Goal: Information Seeking & Learning: Check status

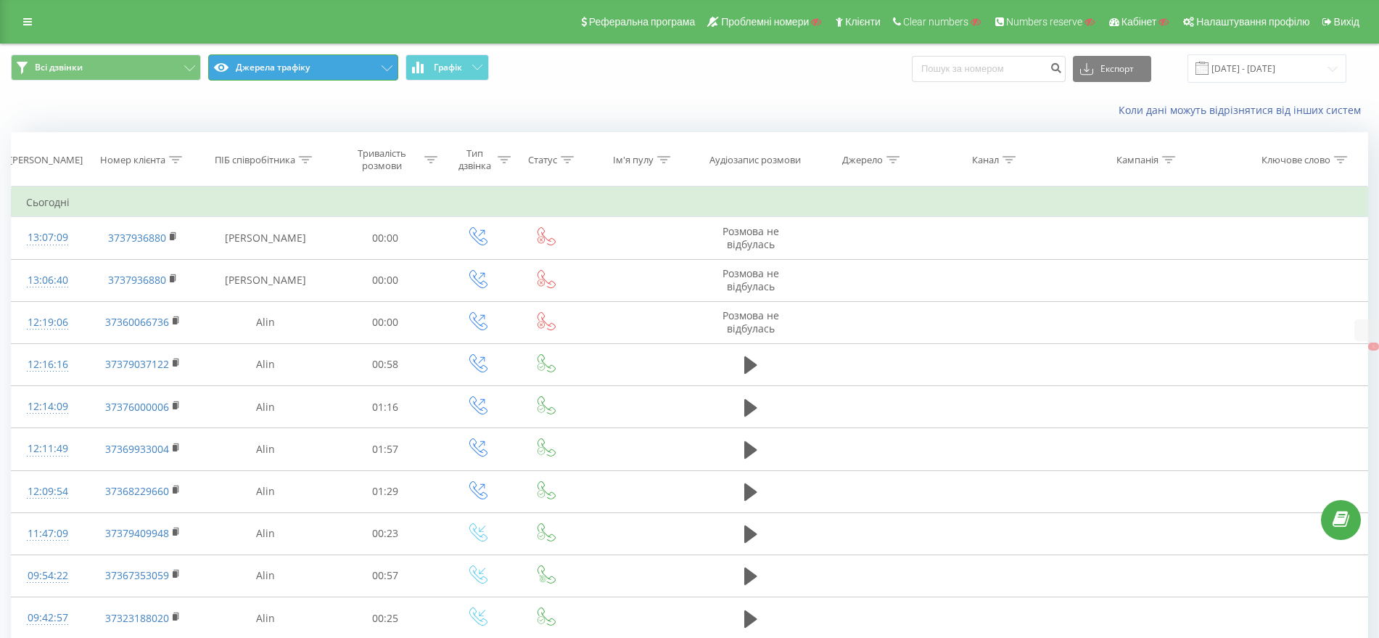
click at [328, 56] on button "Джерела трафіку" at bounding box center [303, 67] width 190 height 26
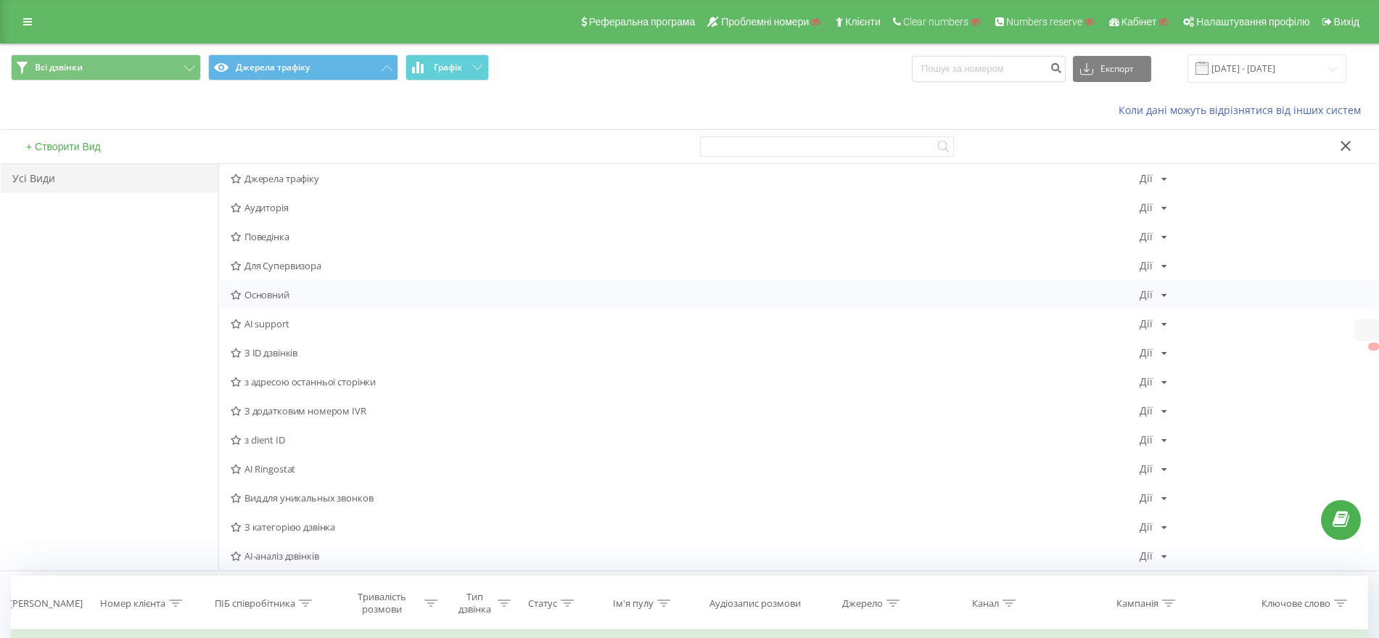
click at [255, 290] on span "Основний" at bounding box center [685, 294] width 909 height 10
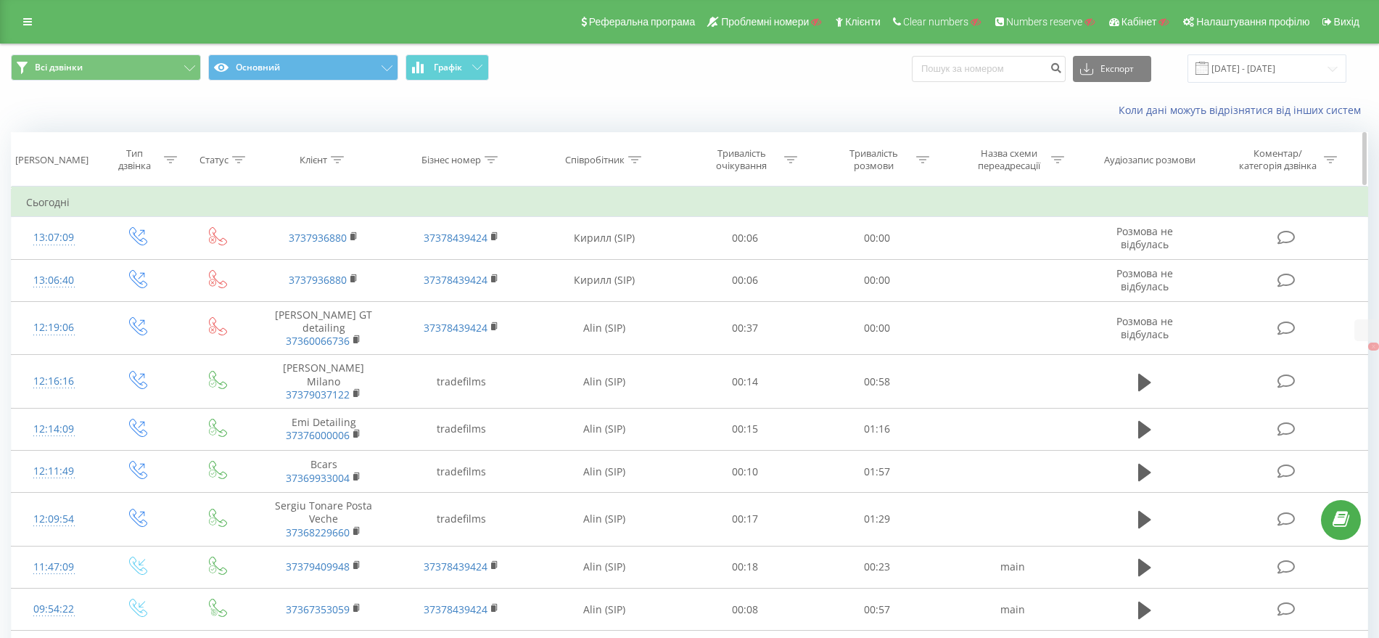
click at [339, 154] on div at bounding box center [337, 160] width 13 height 12
click at [312, 263] on input "text" at bounding box center [324, 263] width 128 height 25
paste input "3737936880"
type input "3737936880"
click at [372, 286] on span "OK" at bounding box center [354, 292] width 41 height 22
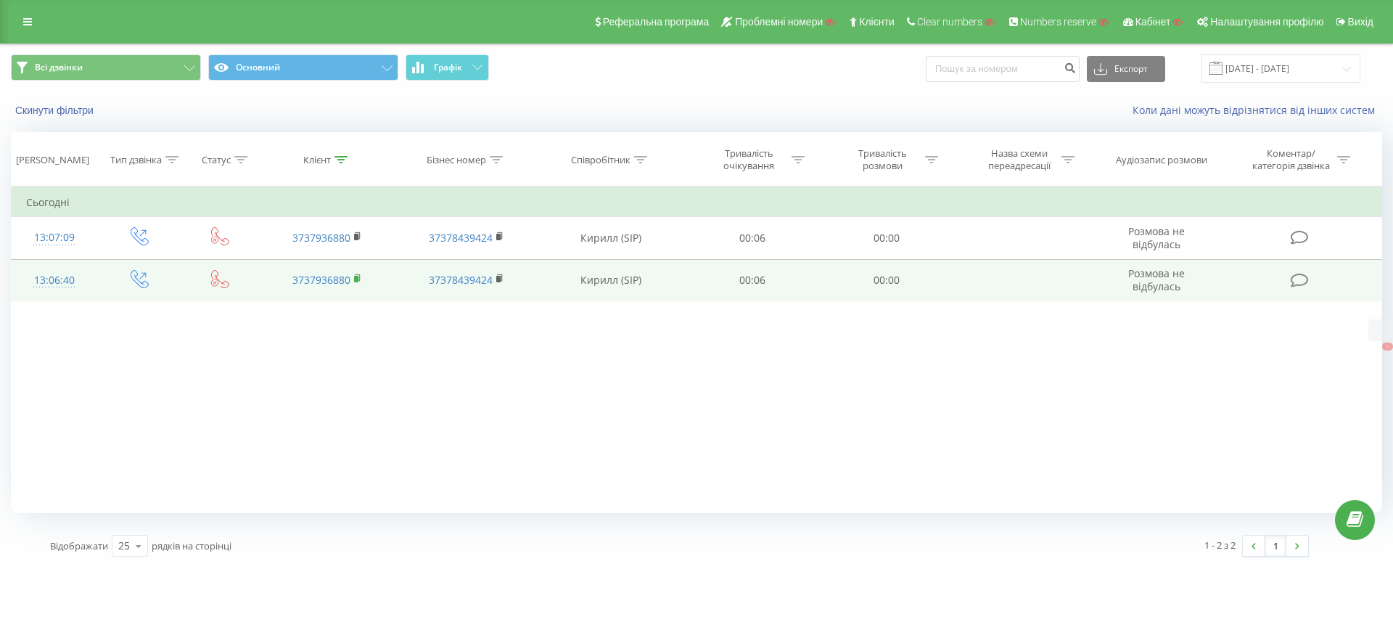
click at [358, 277] on rect at bounding box center [356, 279] width 4 height 7
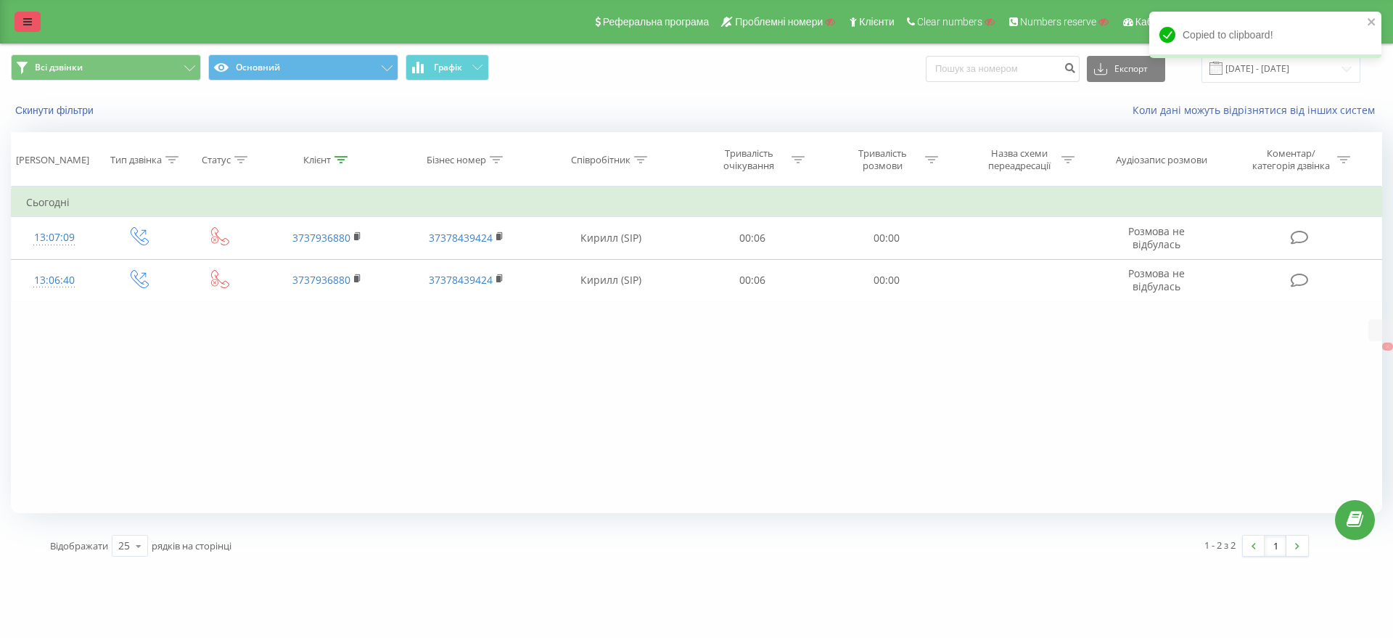
click at [27, 20] on icon at bounding box center [27, 22] width 9 height 10
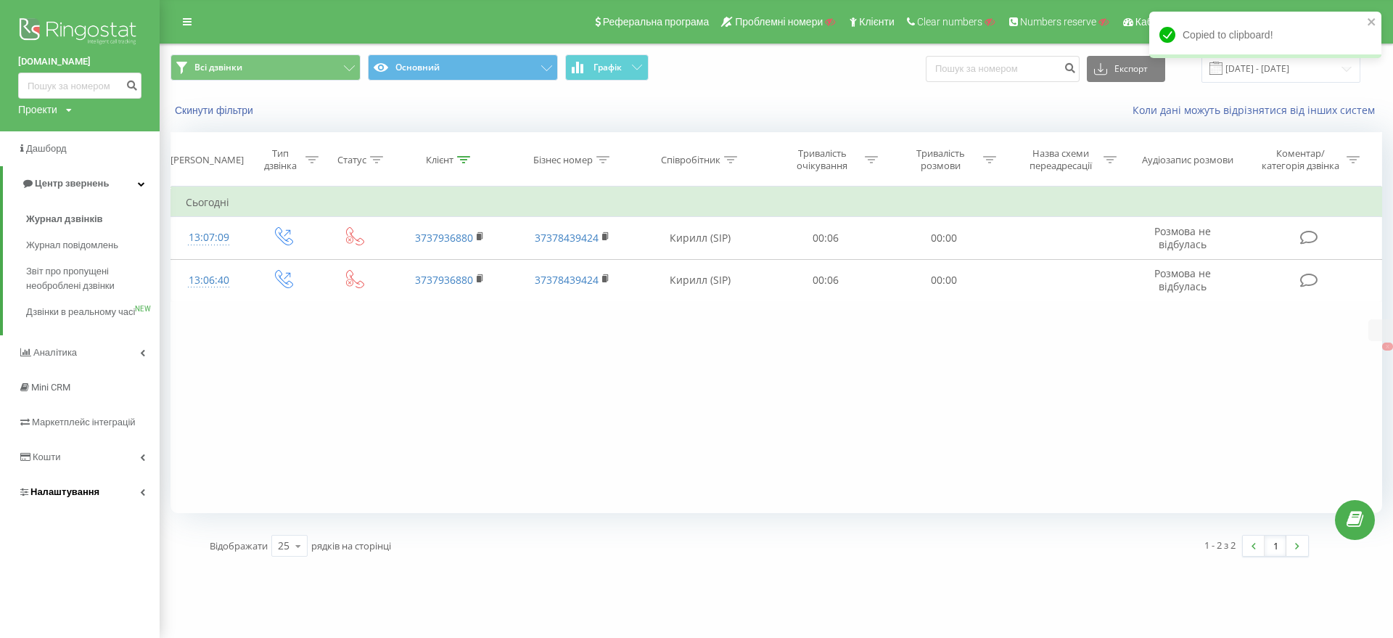
click at [108, 508] on link "Налаштування" at bounding box center [80, 491] width 160 height 35
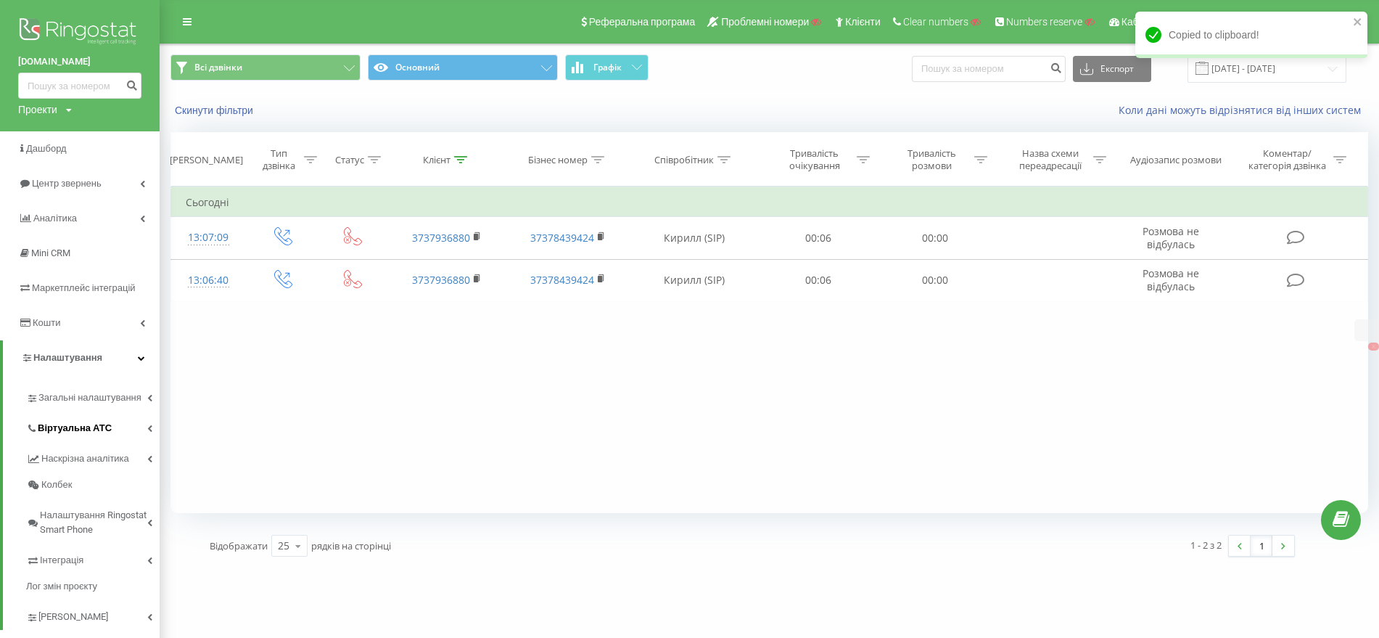
click at [107, 416] on link "Віртуальна АТС" at bounding box center [92, 426] width 133 height 30
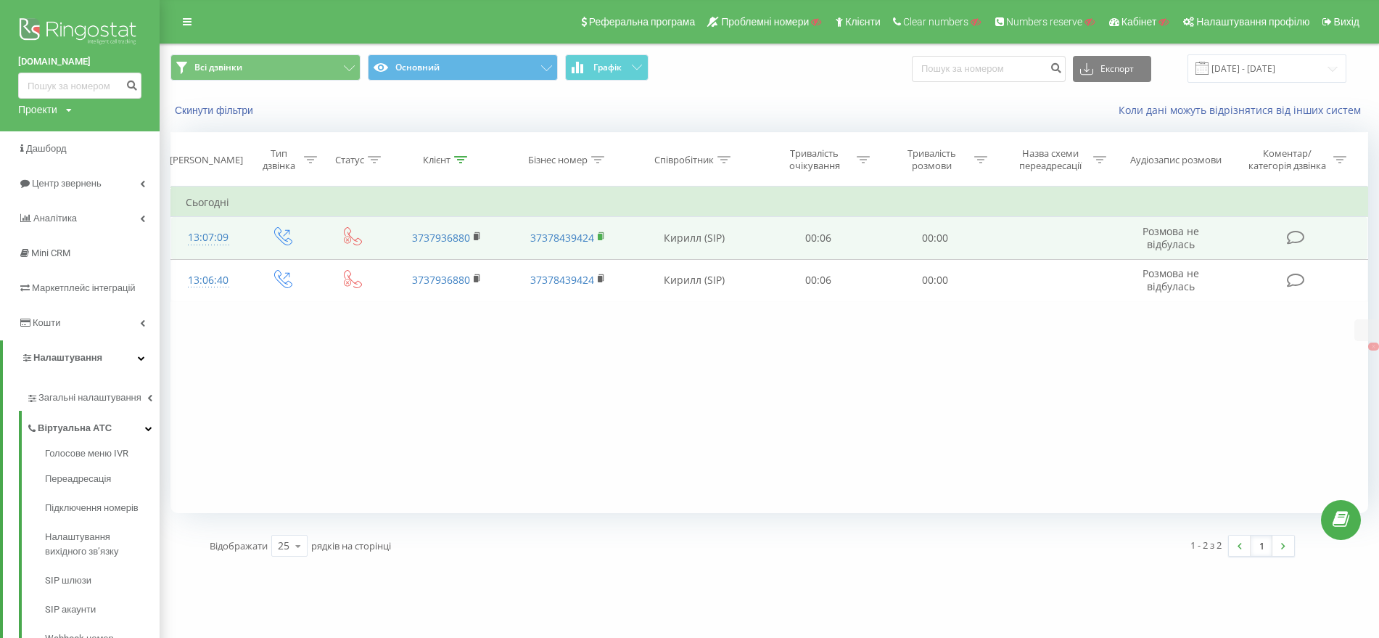
click at [600, 236] on rect at bounding box center [600, 237] width 4 height 7
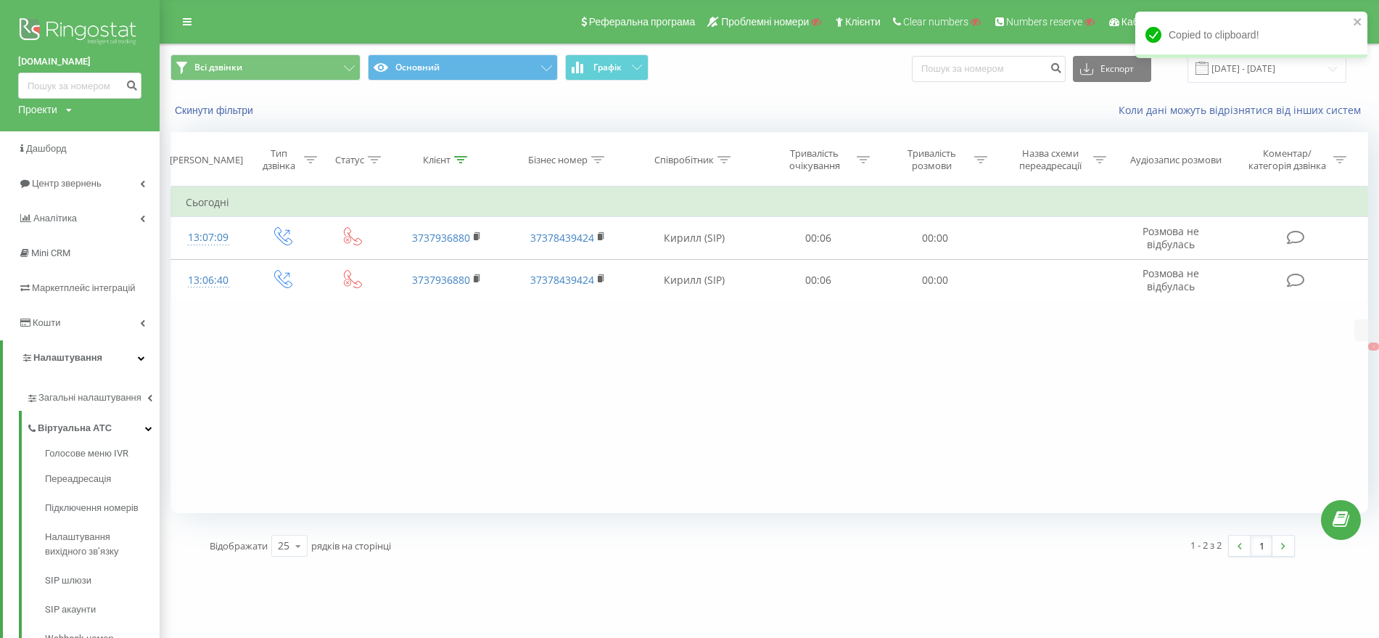
click at [38, 104] on div "Проекти" at bounding box center [37, 109] width 39 height 15
click at [44, 130] on input "text" at bounding box center [58, 131] width 73 height 21
paste input "[DOMAIN_NAME]"
type input "[DOMAIN_NAME]"
click at [120, 127] on link "Пошук" at bounding box center [116, 131] width 43 height 21
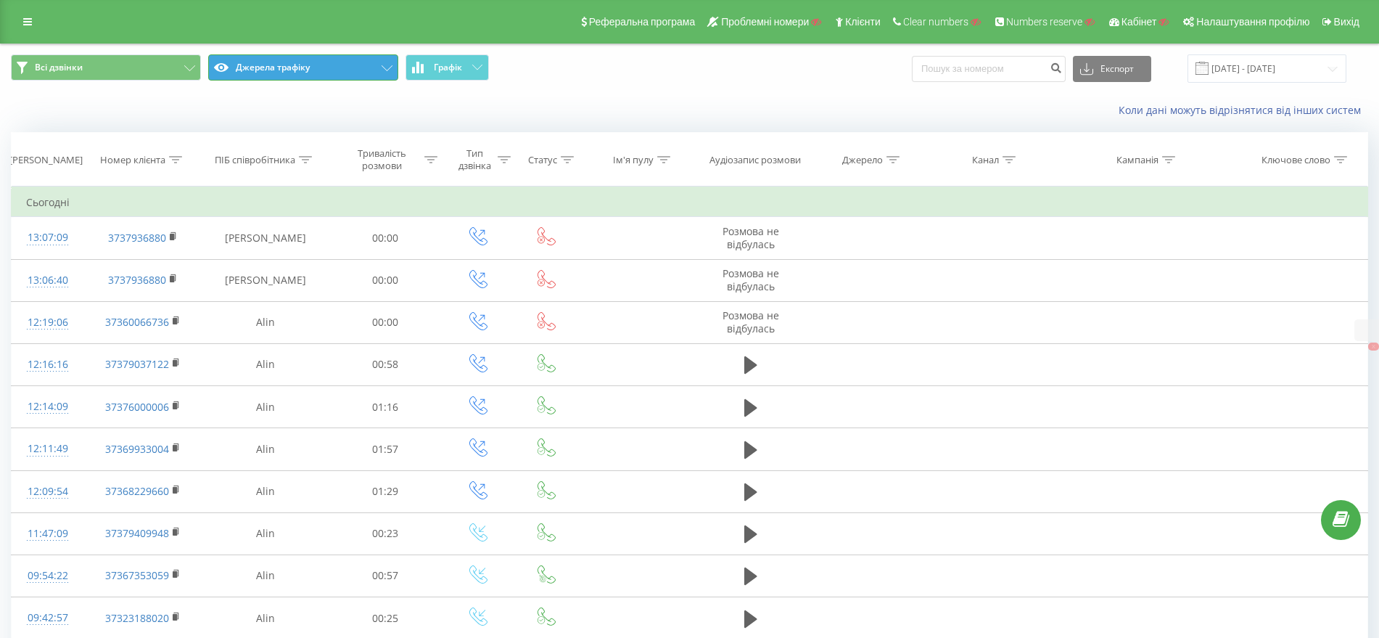
click at [340, 67] on button "Джерела трафіку" at bounding box center [303, 67] width 190 height 26
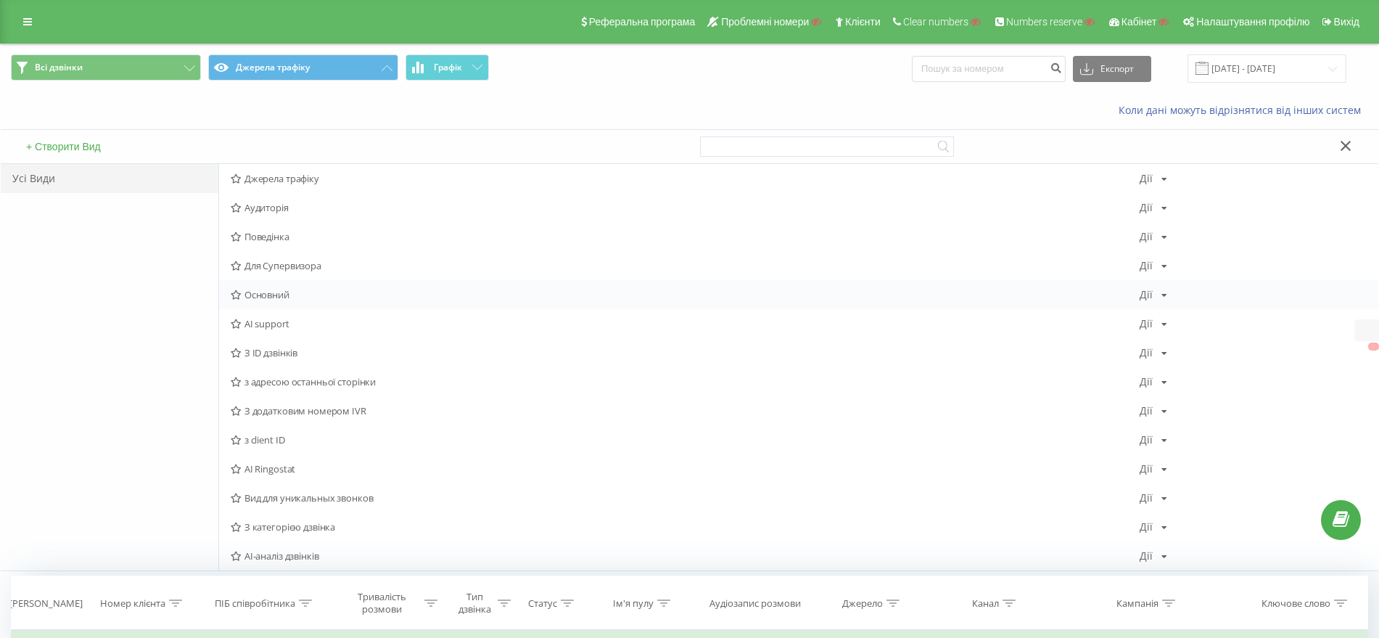
click at [248, 289] on span "Основний" at bounding box center [685, 294] width 909 height 10
